Goal: Check status: Check status

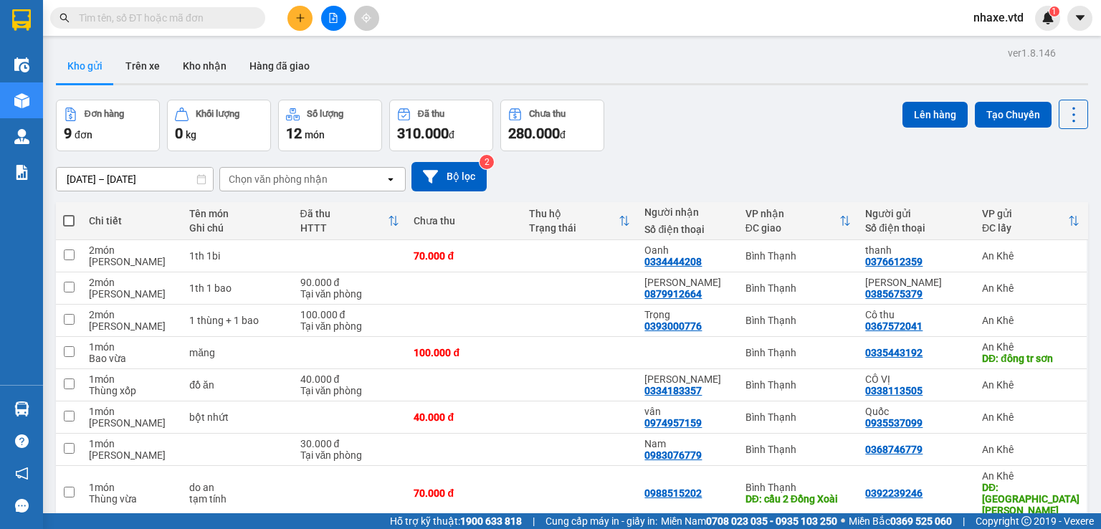
click at [204, 19] on input "text" at bounding box center [163, 18] width 169 height 16
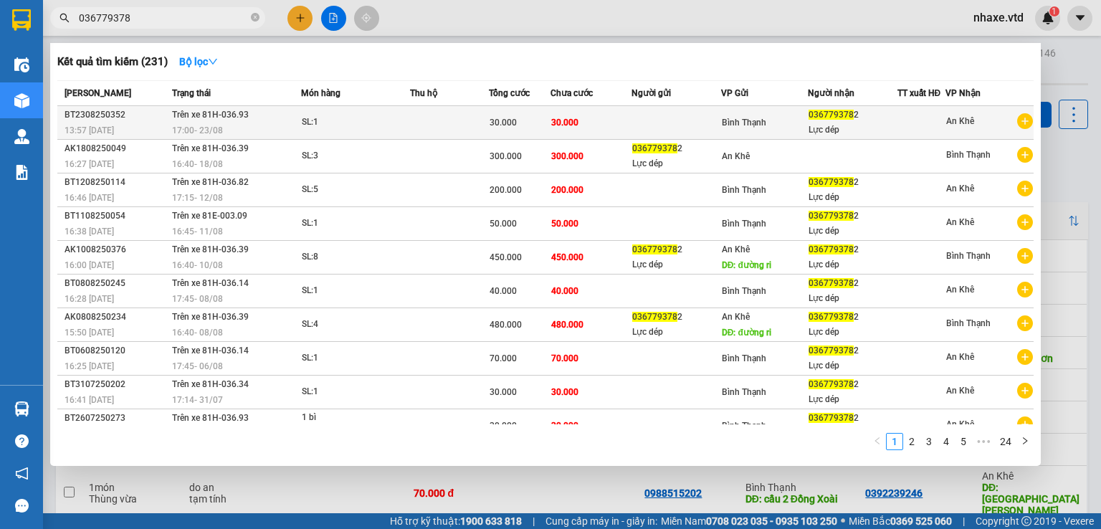
scroll to position [14, 0]
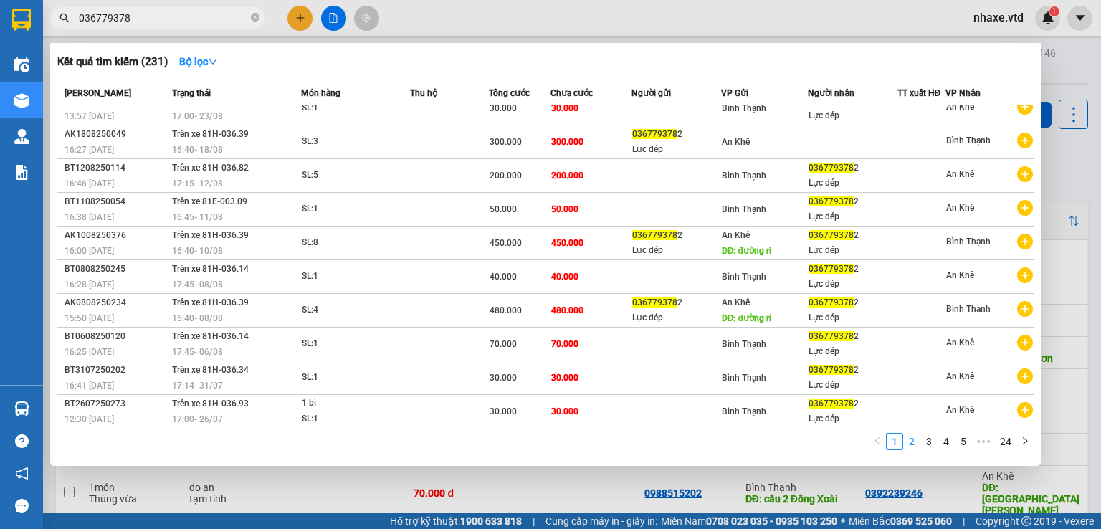
type input "036779378"
click at [916, 442] on link "2" at bounding box center [912, 442] width 16 height 16
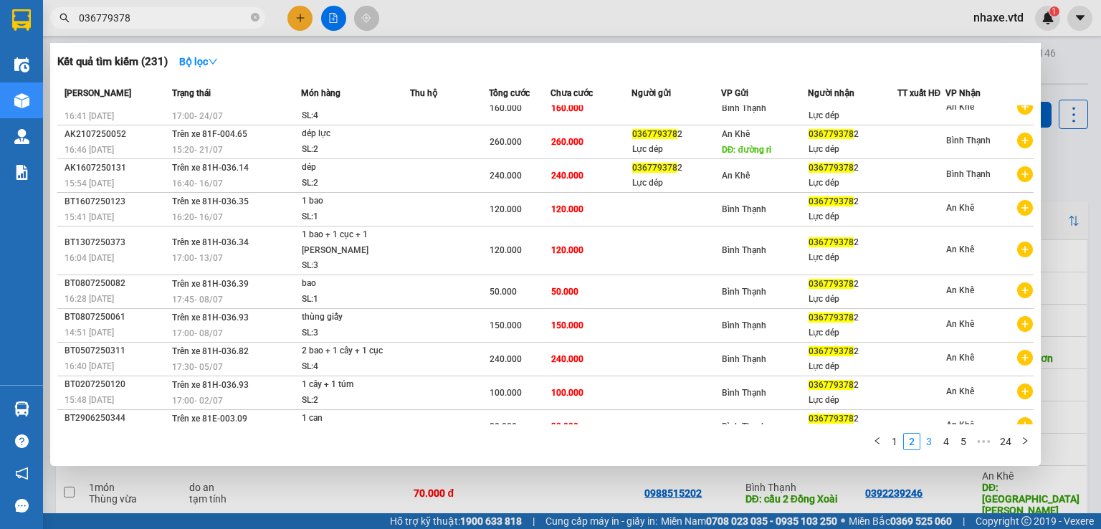
click at [929, 442] on link "3" at bounding box center [929, 442] width 16 height 16
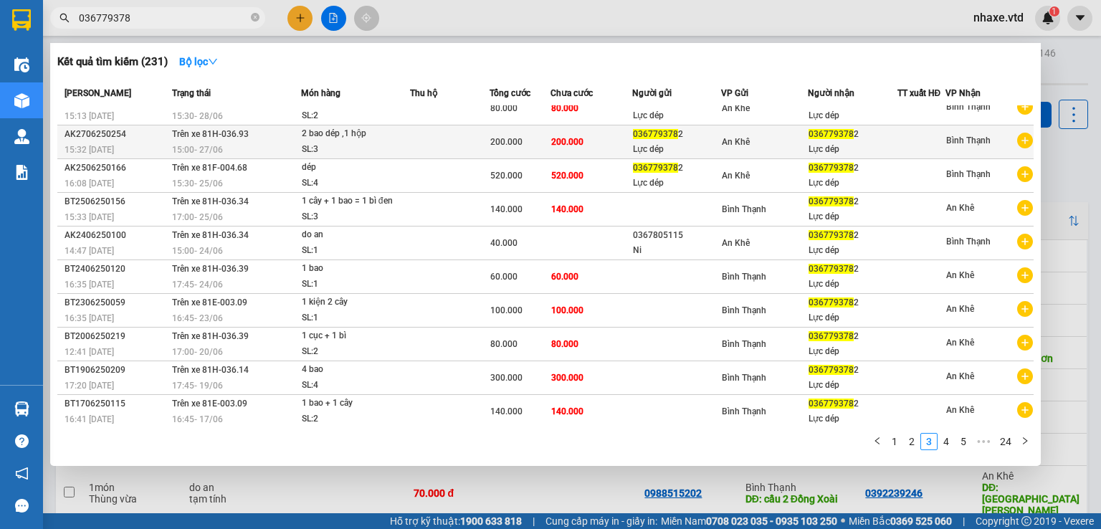
scroll to position [0, 0]
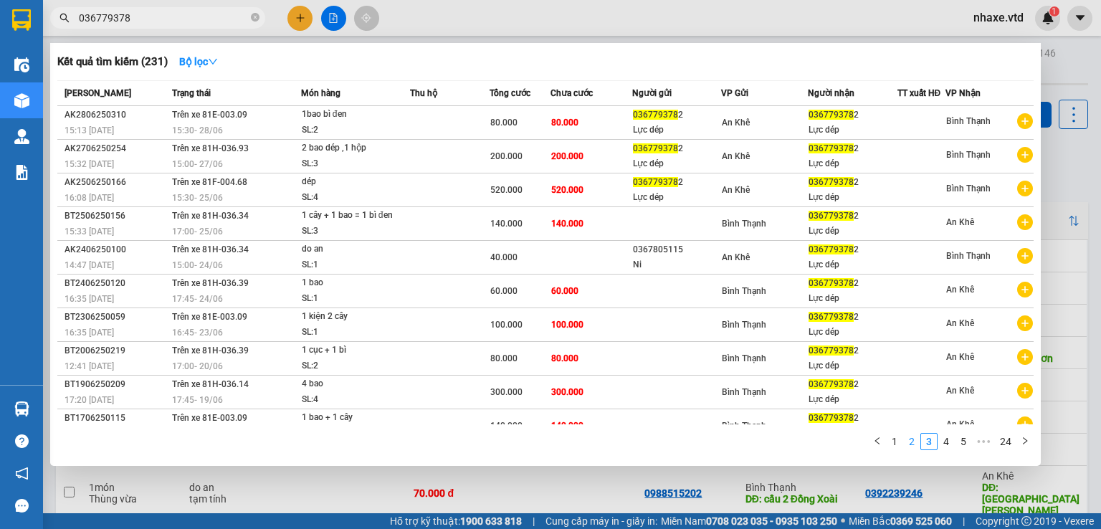
click at [908, 444] on link "2" at bounding box center [912, 442] width 16 height 16
click at [908, 444] on div "Mã ĐH Trạng thái Món hàng Thu hộ Tổng cước Chưa cước Người gửi VP Gửi Người nhậ…" at bounding box center [545, 269] width 976 height 378
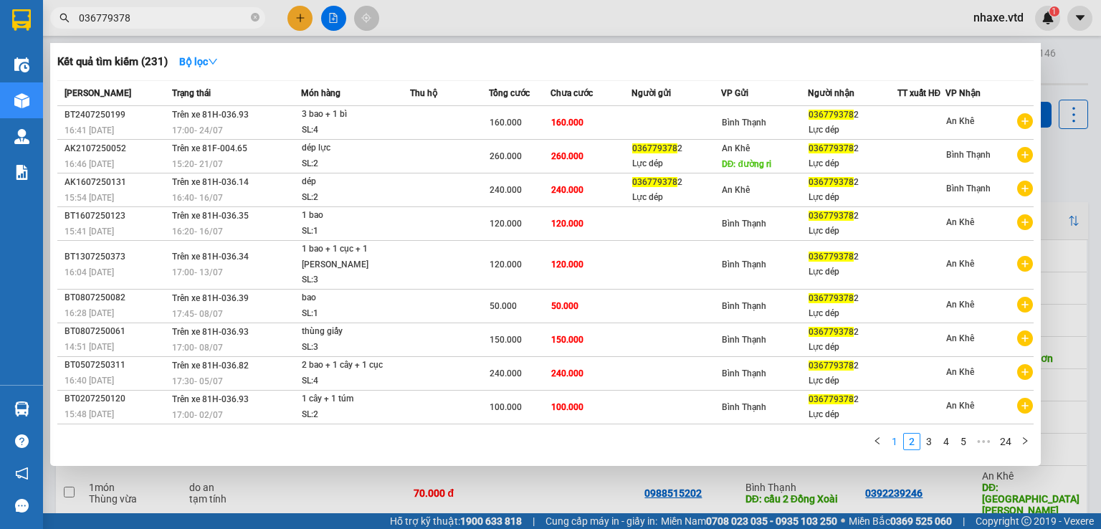
click at [897, 442] on link "1" at bounding box center [895, 442] width 16 height 16
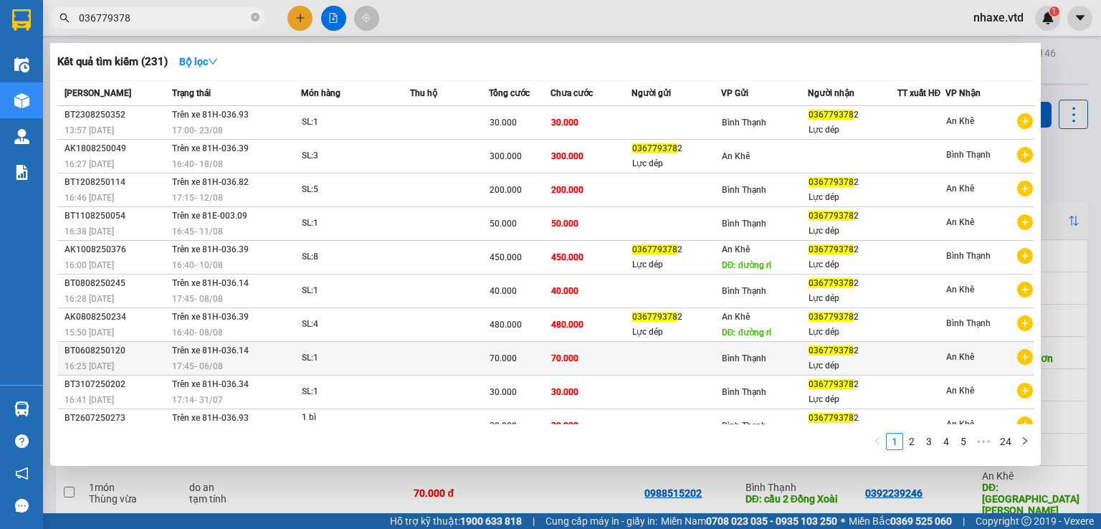
scroll to position [14, 0]
